Goal: Task Accomplishment & Management: Manage account settings

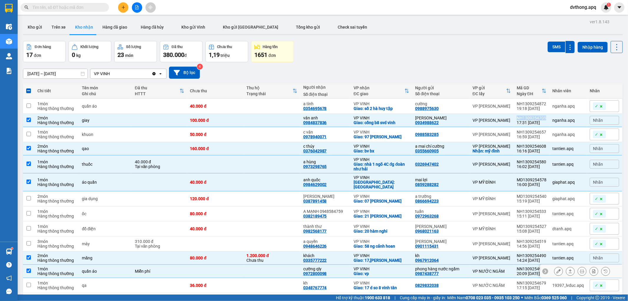
scroll to position [80, 0]
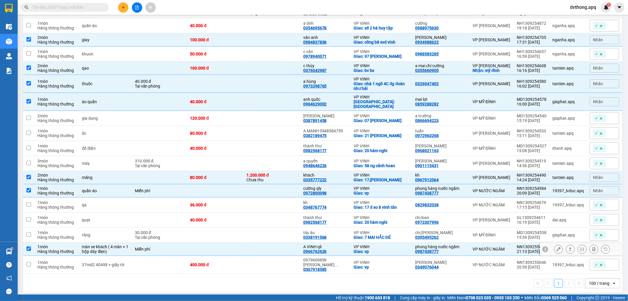
click at [351, 243] on td "VP VINH Giao: vp" at bounding box center [382, 248] width 62 height 13
checkbox input "false"
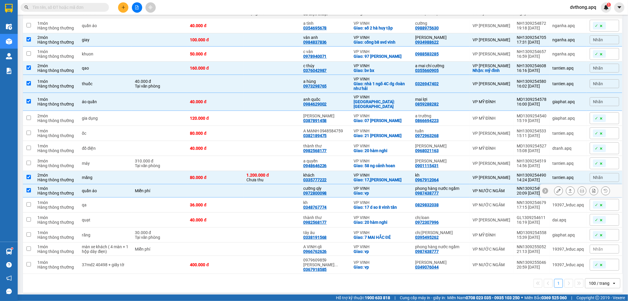
click at [333, 189] on div "cường qly" at bounding box center [325, 188] width 44 height 5
checkbox input "false"
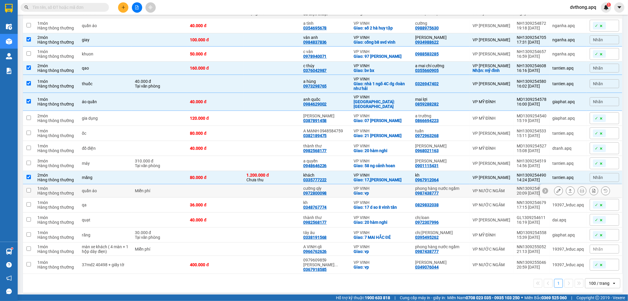
click at [334, 176] on div "khách 0335777222" at bounding box center [325, 177] width 44 height 9
checkbox input "false"
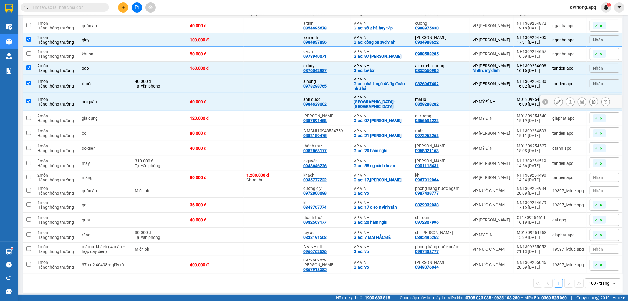
click at [344, 97] on div "anh quốc" at bounding box center [325, 99] width 44 height 5
checkbox input "false"
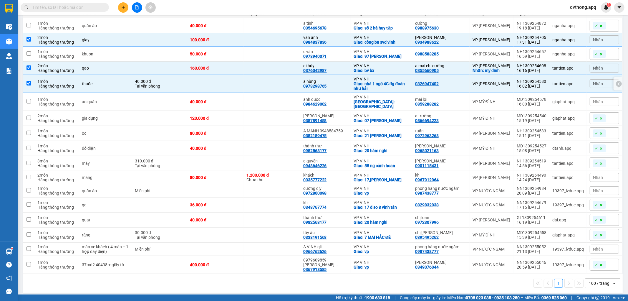
click at [343, 83] on div "a hùng" at bounding box center [325, 81] width 44 height 5
checkbox input "false"
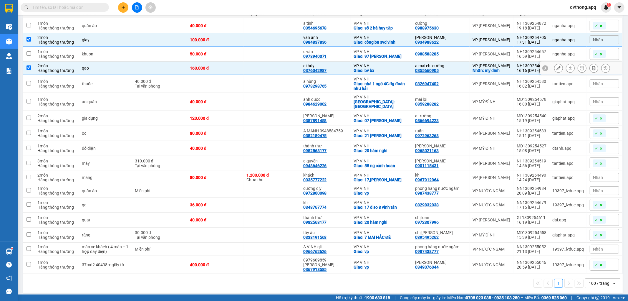
click at [342, 69] on div "c thúy 0376042987" at bounding box center [325, 67] width 44 height 9
checkbox input "false"
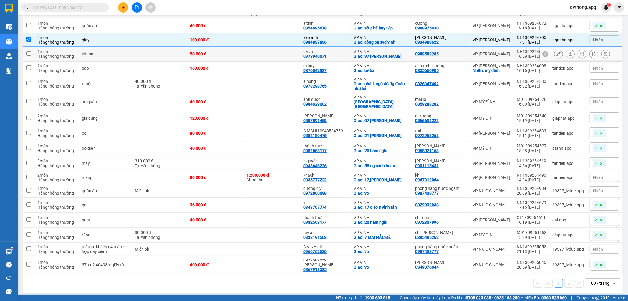
click at [341, 33] on td "vân anh 0984837836" at bounding box center [325, 39] width 50 height 13
checkbox input "false"
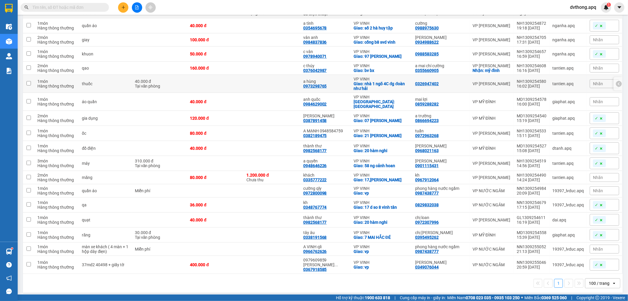
scroll to position [0, 0]
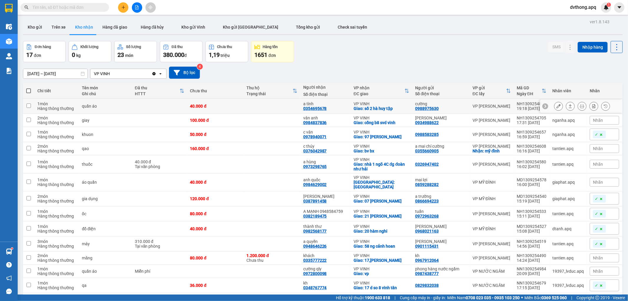
click at [555, 109] on button at bounding box center [559, 106] width 8 height 10
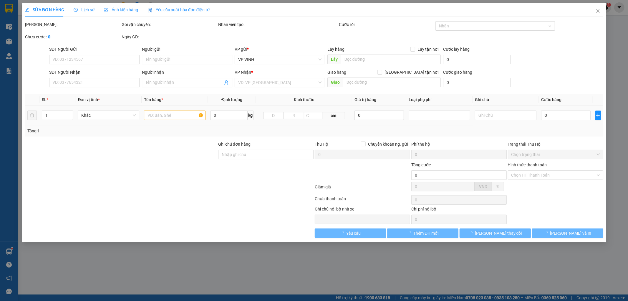
type input "0988975630"
type input "cường"
type input "0354695678"
type input "a tình"
checkbox input "true"
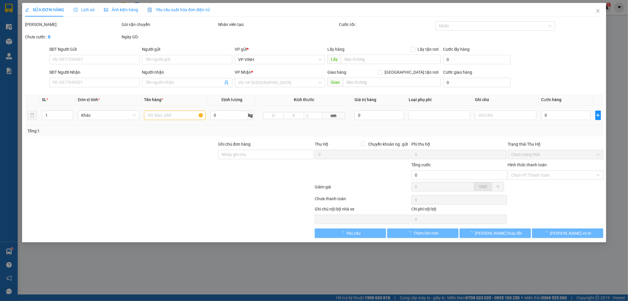
type input "số 2 hà huy tập"
type input "40.000"
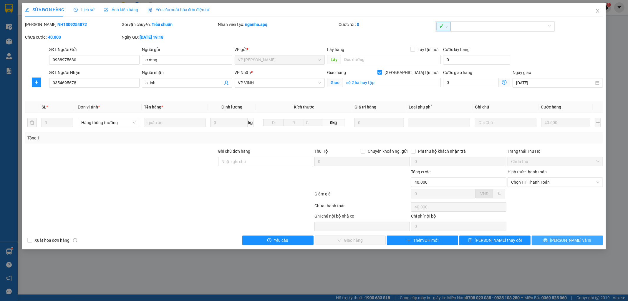
click at [579, 243] on button "Lưu và In" at bounding box center [567, 239] width 71 height 9
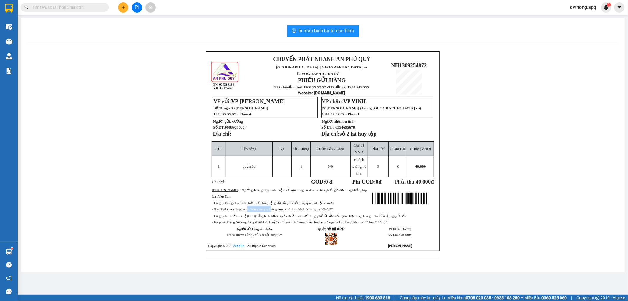
drag, startPoint x: 245, startPoint y: 199, endPoint x: 262, endPoint y: 199, distance: 17.4
click at [262, 208] on span "• Sau 48 giờ nếu hàng hóa hư hỏng công ty không đền bù, Cước phí chưa bao gồm 1…" at bounding box center [272, 209] width 121 height 3
drag, startPoint x: 266, startPoint y: 199, endPoint x: 309, endPoint y: 199, distance: 43.6
click at [309, 208] on span "• Sau 48 giờ nếu hàng hóa hư hỏng công ty không đền bù, Cước phí chưa bao gồm 1…" at bounding box center [272, 209] width 121 height 3
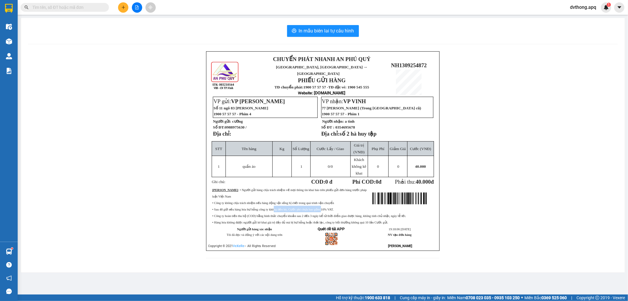
click at [309, 208] on span "• Sau 48 giờ nếu hàng hóa hư hỏng công ty không đền bù, Cước phí chưa bao gồm 1…" at bounding box center [272, 209] width 121 height 3
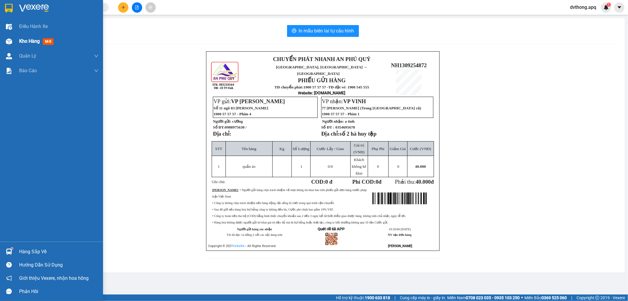
click at [16, 44] on div "Kho hàng mới" at bounding box center [51, 41] width 103 height 15
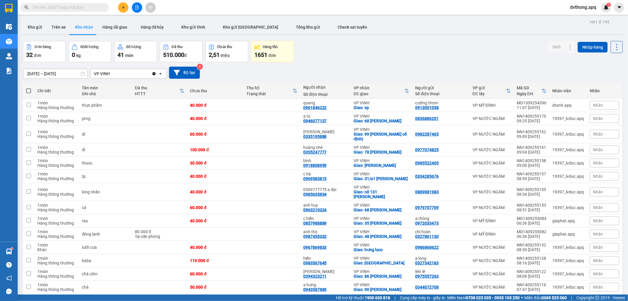
click at [363, 48] on div "Đơn hàng 32 đơn Khối lượng 0 kg Số lượng 41 món Đã thu 510.000 đ Chưa thu 2,51 …" at bounding box center [323, 51] width 600 height 21
click at [134, 7] on button at bounding box center [137, 7] width 10 height 10
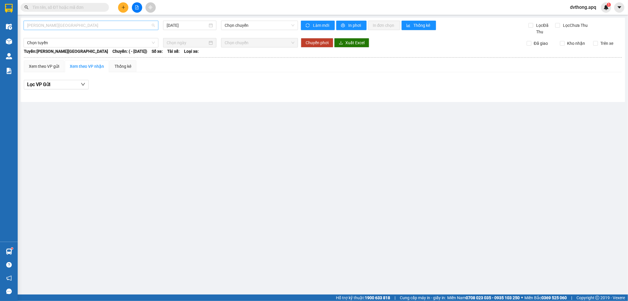
click at [105, 26] on span "Gia Lâm - Mỹ Đình" at bounding box center [91, 25] width 128 height 9
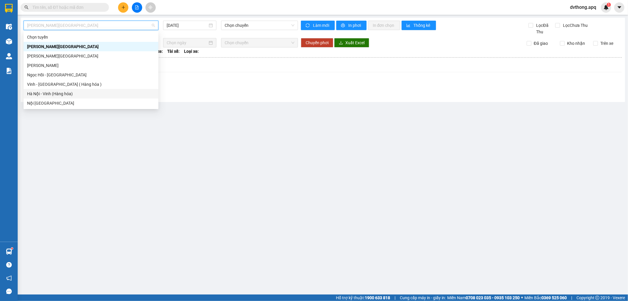
click at [71, 93] on div "Hà Nội - Vinh (Hàng hóa)" at bounding box center [91, 93] width 128 height 6
type input "14/09/2025"
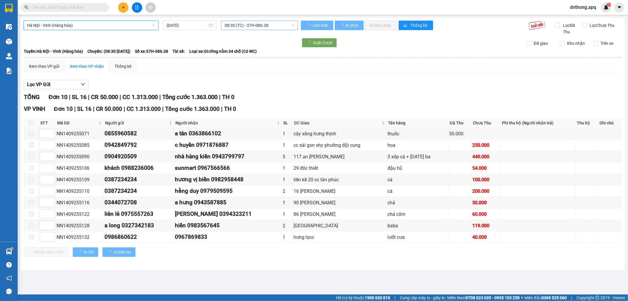
click at [236, 22] on span "08:30 (TC) - 37H-086.38" at bounding box center [260, 25] width 70 height 9
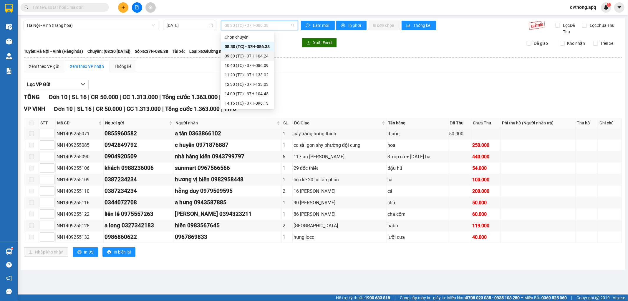
click at [241, 65] on div "10:40 (TC) - 37H-086.09" at bounding box center [248, 65] width 46 height 6
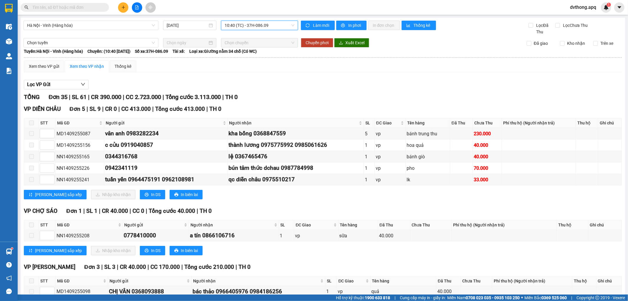
click at [256, 32] on div "Hà Nội - Vinh (Hàng hóa) 14/09/2025 10:40 10:40 (TC) - 37H-086.09" at bounding box center [161, 28] width 275 height 14
click at [257, 26] on span "10:40 (TC) - 37H-086.09" at bounding box center [260, 25] width 70 height 9
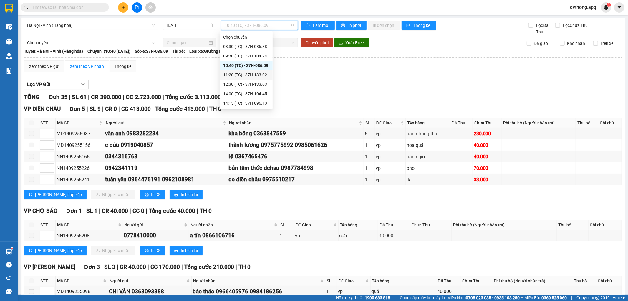
click at [227, 71] on div "11:20 (TC) - 37H-133.02" at bounding box center [246, 74] width 53 height 9
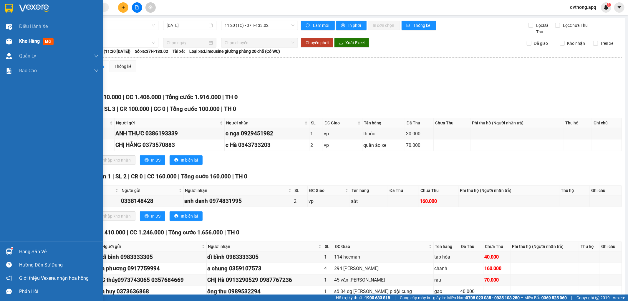
click at [6, 43] on img at bounding box center [9, 41] width 6 height 6
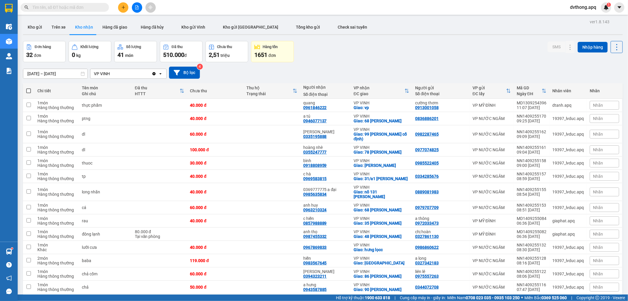
click at [579, 6] on span "dvthong.apq" at bounding box center [584, 7] width 36 height 7
click at [579, 15] on span "Đăng xuất" at bounding box center [586, 18] width 25 height 6
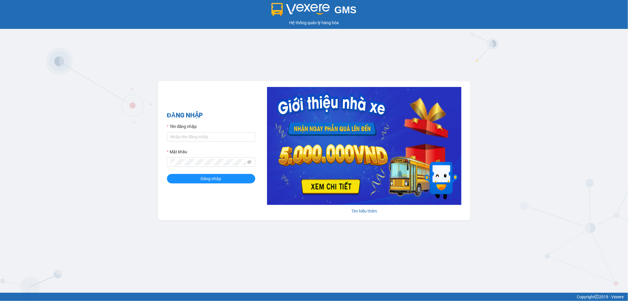
click at [219, 144] on form "Tên đăng nhập Mật khẩu Đăng nhập" at bounding box center [211, 153] width 88 height 60
click at [218, 140] on input "Tên đăng nhập" at bounding box center [211, 136] width 88 height 9
type input "tronghoang.apq"
click at [213, 166] on span at bounding box center [211, 161] width 88 height 9
click at [167, 174] on button "Đăng nhập" at bounding box center [211, 178] width 88 height 9
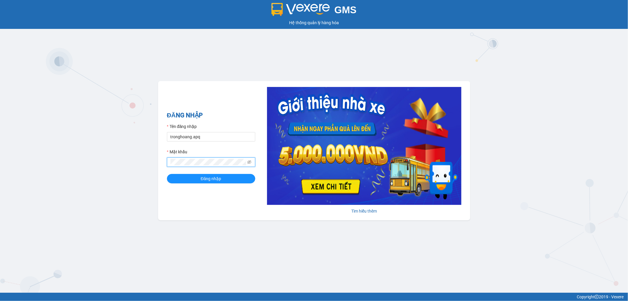
click at [167, 174] on button "Đăng nhập" at bounding box center [211, 178] width 88 height 9
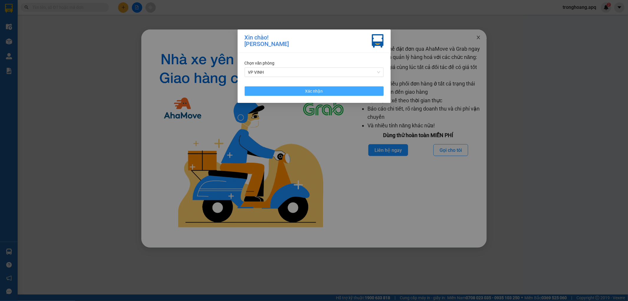
drag, startPoint x: 337, startPoint y: 90, endPoint x: 477, endPoint y: 37, distance: 149.9
click at [338, 90] on button "Xác nhận" at bounding box center [314, 90] width 139 height 9
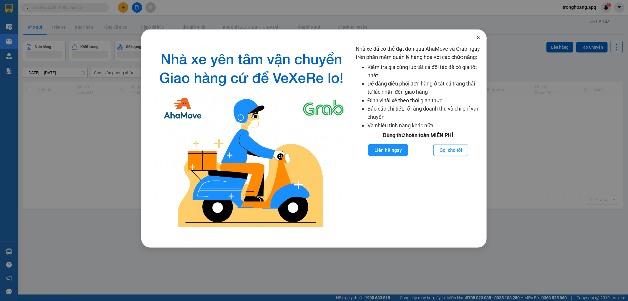
click at [479, 34] on span "Close" at bounding box center [478, 37] width 16 height 16
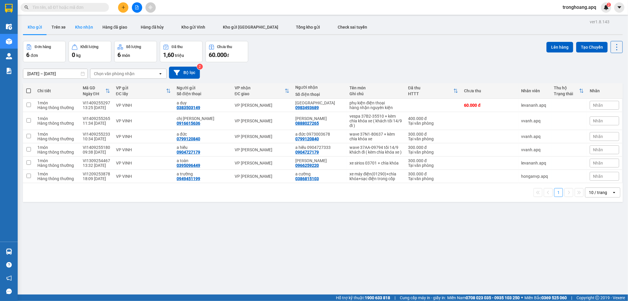
click at [85, 27] on button "Kho nhận" at bounding box center [83, 27] width 27 height 14
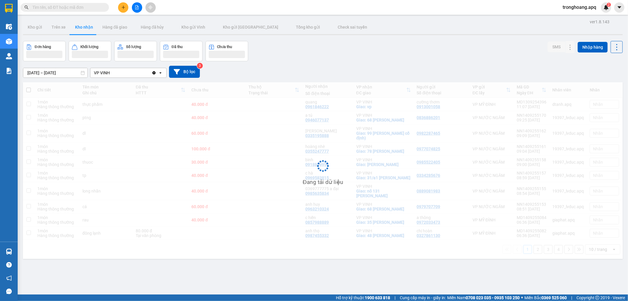
click at [428, 43] on div "Đơn hàng Khối lượng Số lượng Đã thu Chưa thu SMS Nhập hàng" at bounding box center [323, 51] width 600 height 20
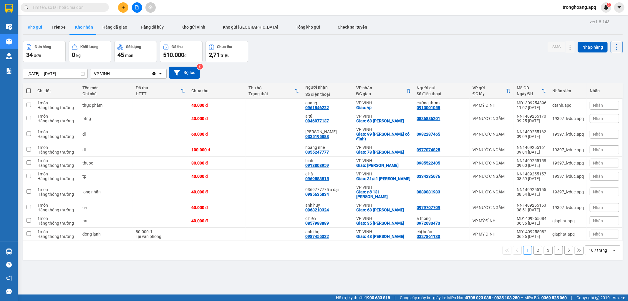
click at [37, 24] on button "Kho gửi" at bounding box center [35, 27] width 24 height 14
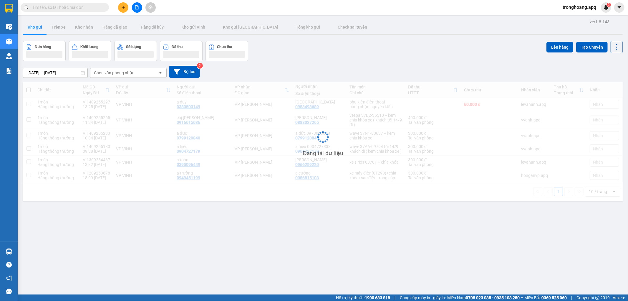
click at [401, 44] on div "Đơn hàng Khối lượng Số lượng Đã thu Chưa thu Lên hàng Tạo Chuyến" at bounding box center [323, 51] width 600 height 20
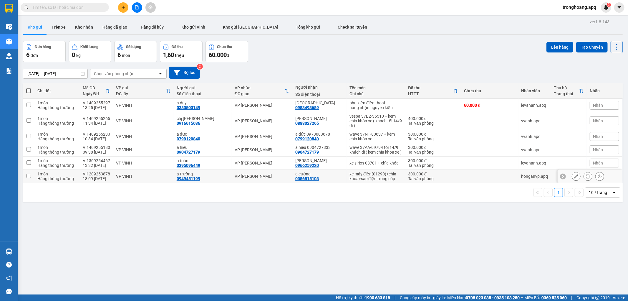
click at [378, 176] on div "xe máy điện(01290)+chìa khóa+sạc điện trong cốp" at bounding box center [376, 175] width 53 height 9
checkbox input "true"
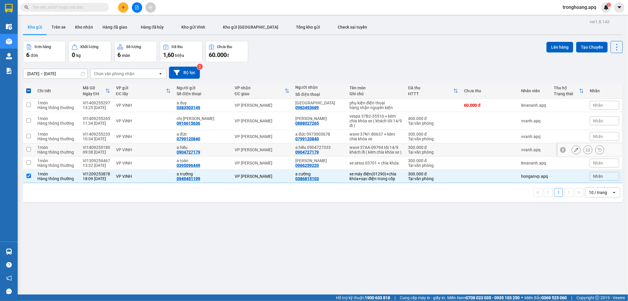
click at [384, 148] on div "wave 37AA-09794 tối 14/9 khách đi ( kèm chìa khóa xe )" at bounding box center [376, 149] width 53 height 9
checkbox input "true"
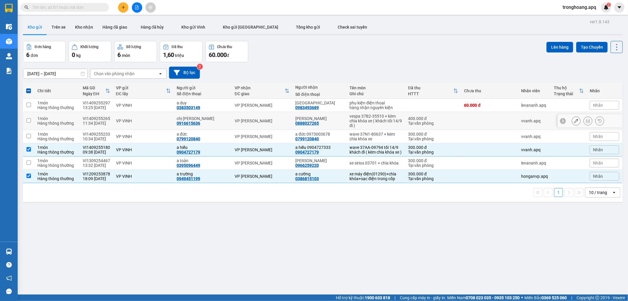
click at [387, 125] on div "vespa 37B2-35510 + kèm chìa khóa xe ( khách tối 14/9 đi )" at bounding box center [376, 121] width 53 height 14
checkbox input "true"
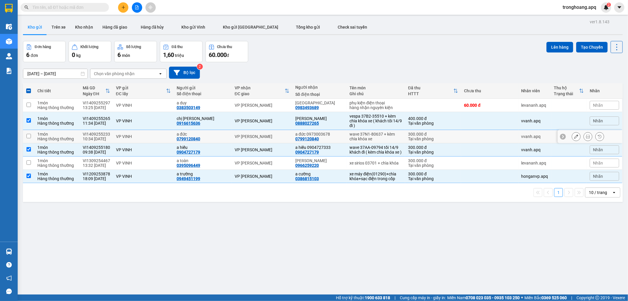
click at [387, 135] on div "wave 37N1-80637 + kèm chìa khóa xe" at bounding box center [376, 136] width 53 height 9
checkbox input "true"
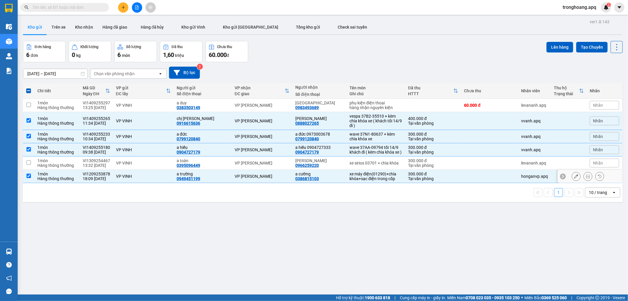
click at [379, 177] on div "xe máy điện(01290)+chìa khóa+sạc điện trong cốp" at bounding box center [376, 175] width 53 height 9
checkbox input "false"
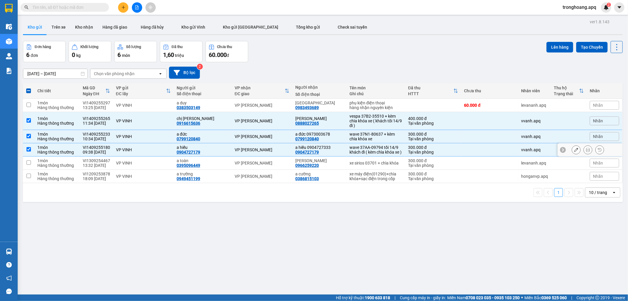
click at [373, 149] on div "wave 37AA-09794 tối 14/9 khách đi ( kèm chìa khóa xe )" at bounding box center [376, 149] width 53 height 9
checkbox input "false"
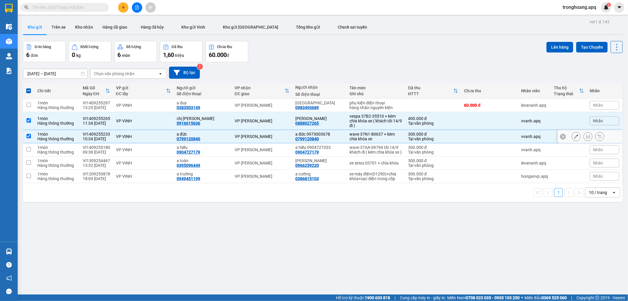
click at [376, 132] on div "wave 37N1-80637 + kèm chìa khóa xe" at bounding box center [376, 136] width 53 height 9
checkbox input "false"
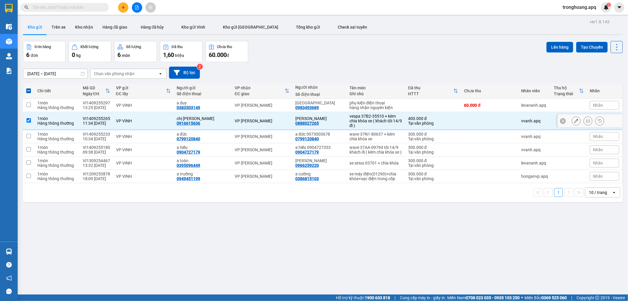
click at [378, 121] on div "vespa 37B2-35510 + kèm chìa khóa xe ( khách tối 14/9 đi )" at bounding box center [376, 121] width 53 height 14
checkbox input "false"
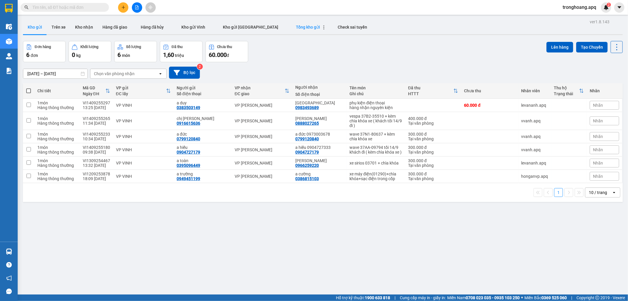
click at [296, 27] on span "Tổng kho gửi" at bounding box center [308, 27] width 24 height 5
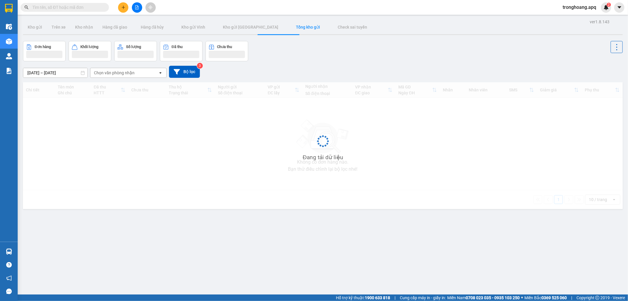
click at [420, 44] on div "Đơn hàng Khối lượng Số lượng Đã thu Chưa thu" at bounding box center [323, 51] width 600 height 20
click at [357, 57] on div "Đơn hàng Khối lượng Số lượng Đã thu Chưa thu" at bounding box center [323, 51] width 600 height 20
click at [138, 8] on icon "file-add" at bounding box center [137, 7] width 4 height 4
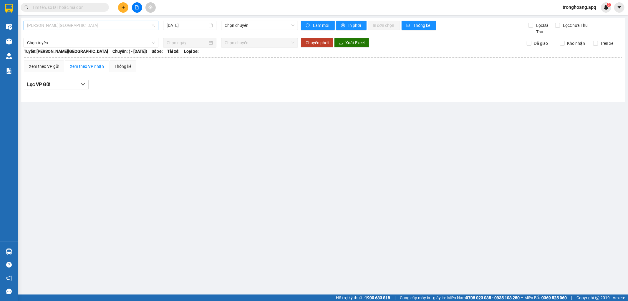
click at [95, 24] on span "Gia Lâm - Mỹ Đình" at bounding box center [91, 25] width 128 height 9
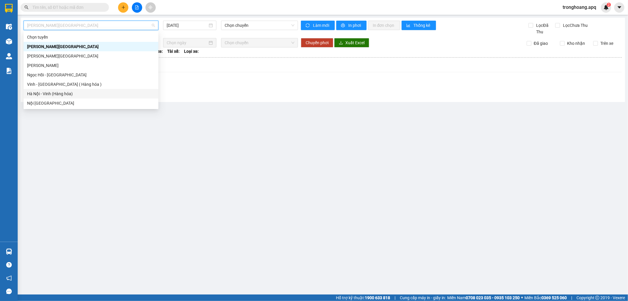
click at [89, 91] on div "Hà Nội - Vinh (Hàng hóa)" at bounding box center [91, 93] width 128 height 6
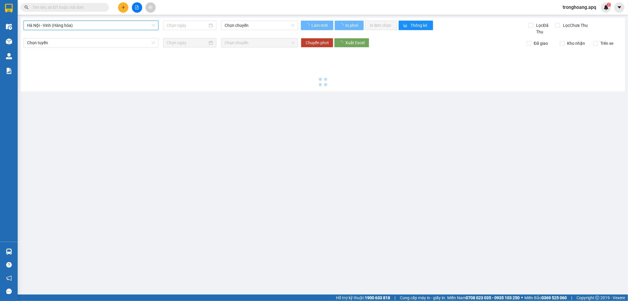
type input "14/09/2025"
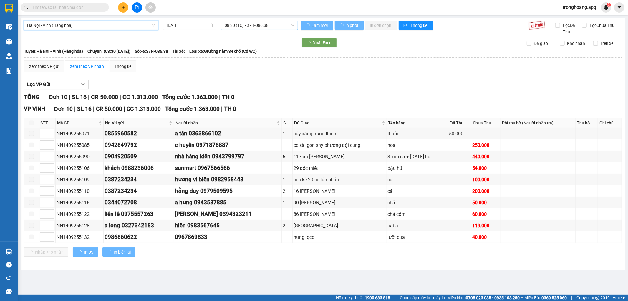
click at [257, 28] on span "08:30 (TC) - 37H-086.38" at bounding box center [260, 25] width 70 height 9
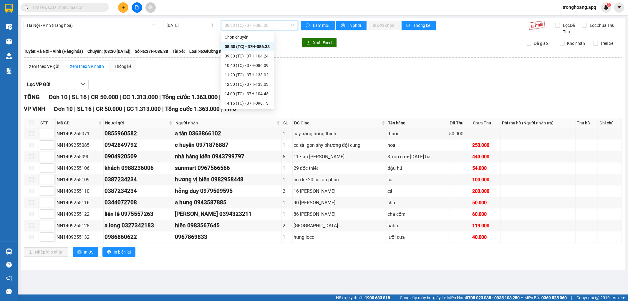
click at [263, 46] on div "08:30 (TC) - 37H-086.38" at bounding box center [248, 46] width 46 height 6
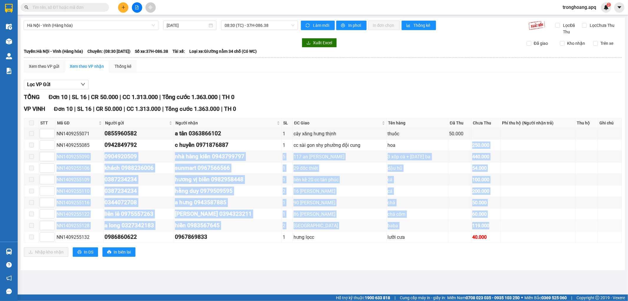
drag, startPoint x: 464, startPoint y: 140, endPoint x: 513, endPoint y: 228, distance: 101.0
click at [513, 228] on tbody "NN1409255071 0855960582 a tân 0363866102 1 cây xăng hưng thịnh thuốc 50.000 NN1…" at bounding box center [323, 185] width 598 height 115
drag, startPoint x: 483, startPoint y: 212, endPoint x: 475, endPoint y: 206, distance: 10.2
click at [483, 212] on div "60.000" at bounding box center [485, 213] width 27 height 7
click at [449, 196] on td at bounding box center [460, 190] width 23 height 11
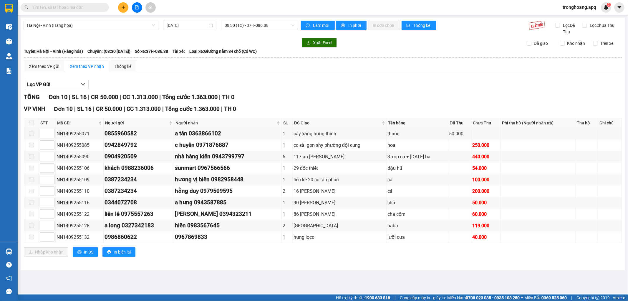
click at [253, 19] on div "Hà Nội - Vinh (Hàng hóa) 14/09/2025 08:30 (TC) - 37H-086.38 Làm mới In phơi In …" at bounding box center [323, 144] width 605 height 252
click at [256, 30] on div "Hà Nội - Vinh (Hàng hóa) 14/09/2025 08:30 (TC) - 37H-086.38" at bounding box center [161, 28] width 275 height 14
click at [255, 24] on span "08:30 (TC) - 37H-086.38" at bounding box center [260, 25] width 70 height 9
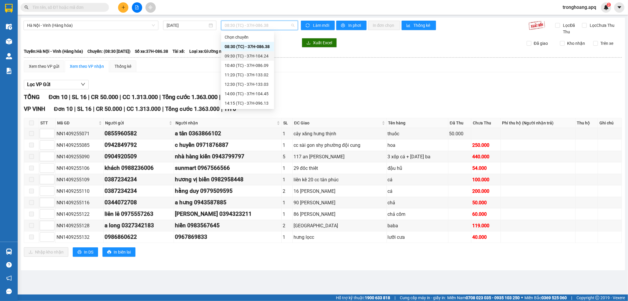
click at [242, 57] on div "09:30 (TC) - 37H-104.24" at bounding box center [248, 56] width 46 height 6
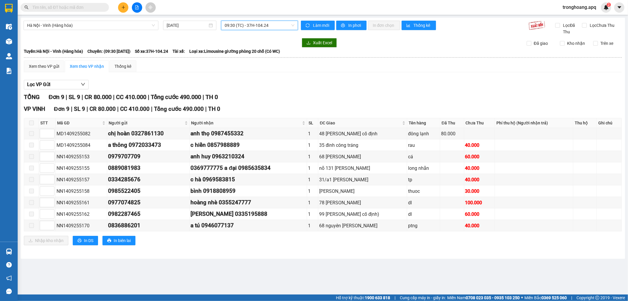
click at [256, 24] on span "09:30 (TC) - 37H-104.24" at bounding box center [260, 25] width 70 height 9
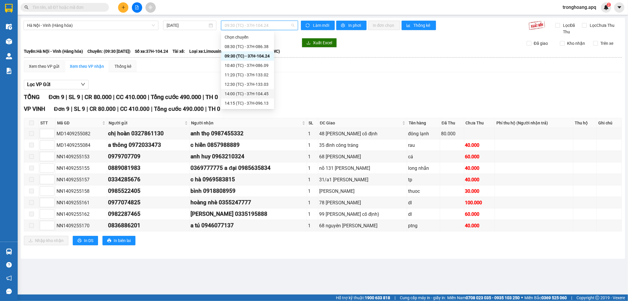
click at [258, 84] on div "12:30 (TC) - 37H-133.03" at bounding box center [248, 84] width 46 height 6
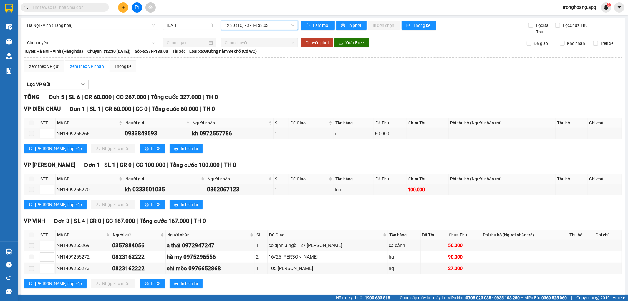
click at [271, 18] on div "Hà Nội - Vinh (Hàng hóa) 14/09/2025 12:30 12:30 (TC) - 37H-133.03 Làm mới In ph…" at bounding box center [323, 160] width 605 height 284
click at [271, 19] on div "Hà Nội - Vinh (Hàng hóa) 14/09/2025 12:30 (TC) - 37H-133.03 Làm mới In phơi In …" at bounding box center [323, 160] width 605 height 284
click at [281, 22] on span "12:30 (TC) - 37H-133.03" at bounding box center [260, 25] width 70 height 9
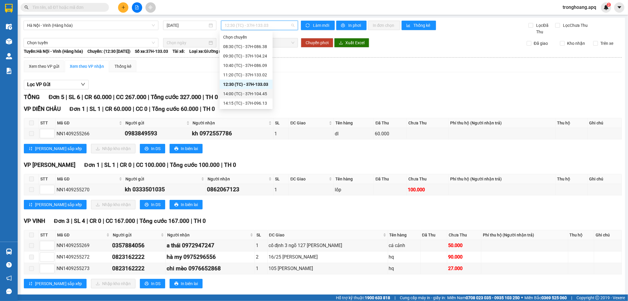
click at [259, 91] on div "14:00 (TC) - 37H-104.45" at bounding box center [246, 93] width 46 height 6
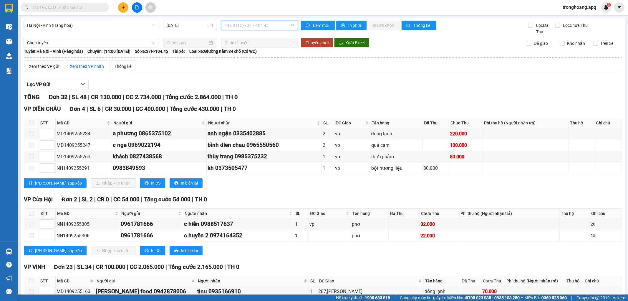
click at [260, 27] on span "14:00 (TC) - 37H-104.45" at bounding box center [260, 25] width 70 height 9
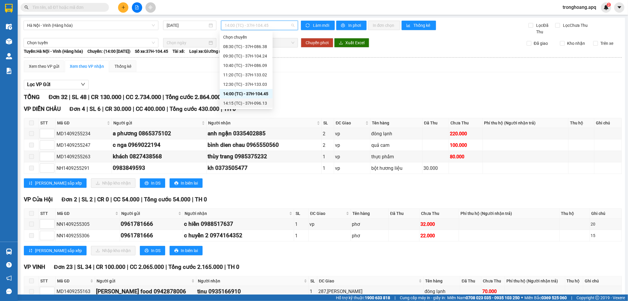
click at [255, 106] on div "14:15 (TC) - 37H-096.13" at bounding box center [246, 102] width 53 height 9
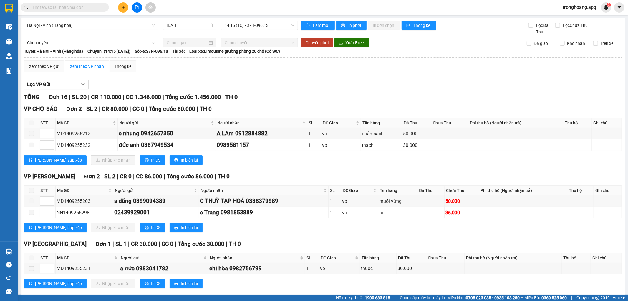
click at [22, 38] on div "Chọn tuyến" at bounding box center [91, 42] width 140 height 9
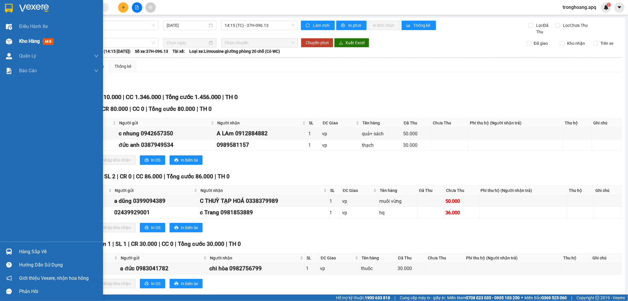
click at [17, 39] on div "Kho hàng mới" at bounding box center [51, 41] width 103 height 15
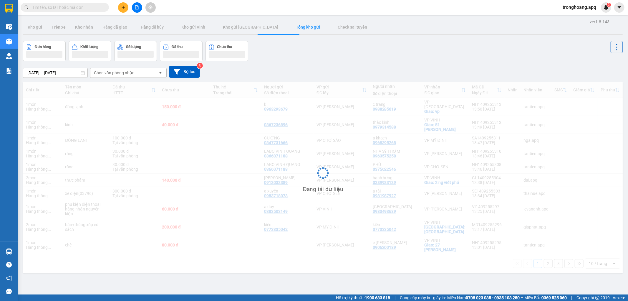
click at [362, 72] on div "07/09/2025 – 14/09/2025 Press the down arrow key to interact with the calendar …" at bounding box center [323, 72] width 600 height 12
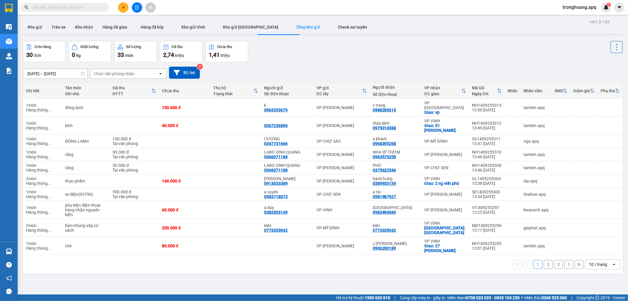
click at [571, 5] on span "tronghoang.apq" at bounding box center [579, 7] width 43 height 7
click at [583, 21] on span "Đăng xuất" at bounding box center [582, 18] width 31 height 6
